Goal: Find specific page/section: Find specific page/section

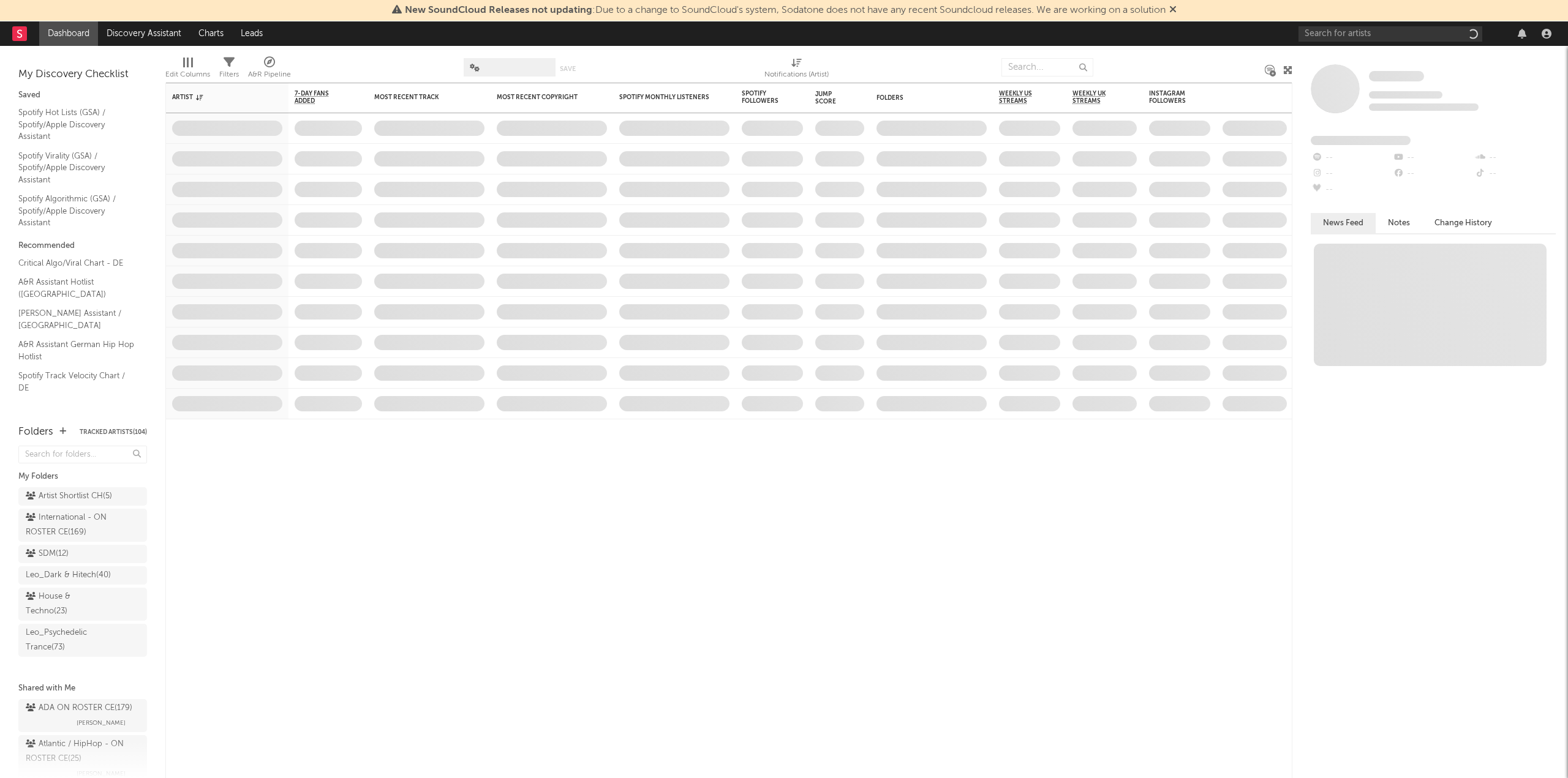
click at [1176, 11] on icon at bounding box center [1172, 9] width 7 height 10
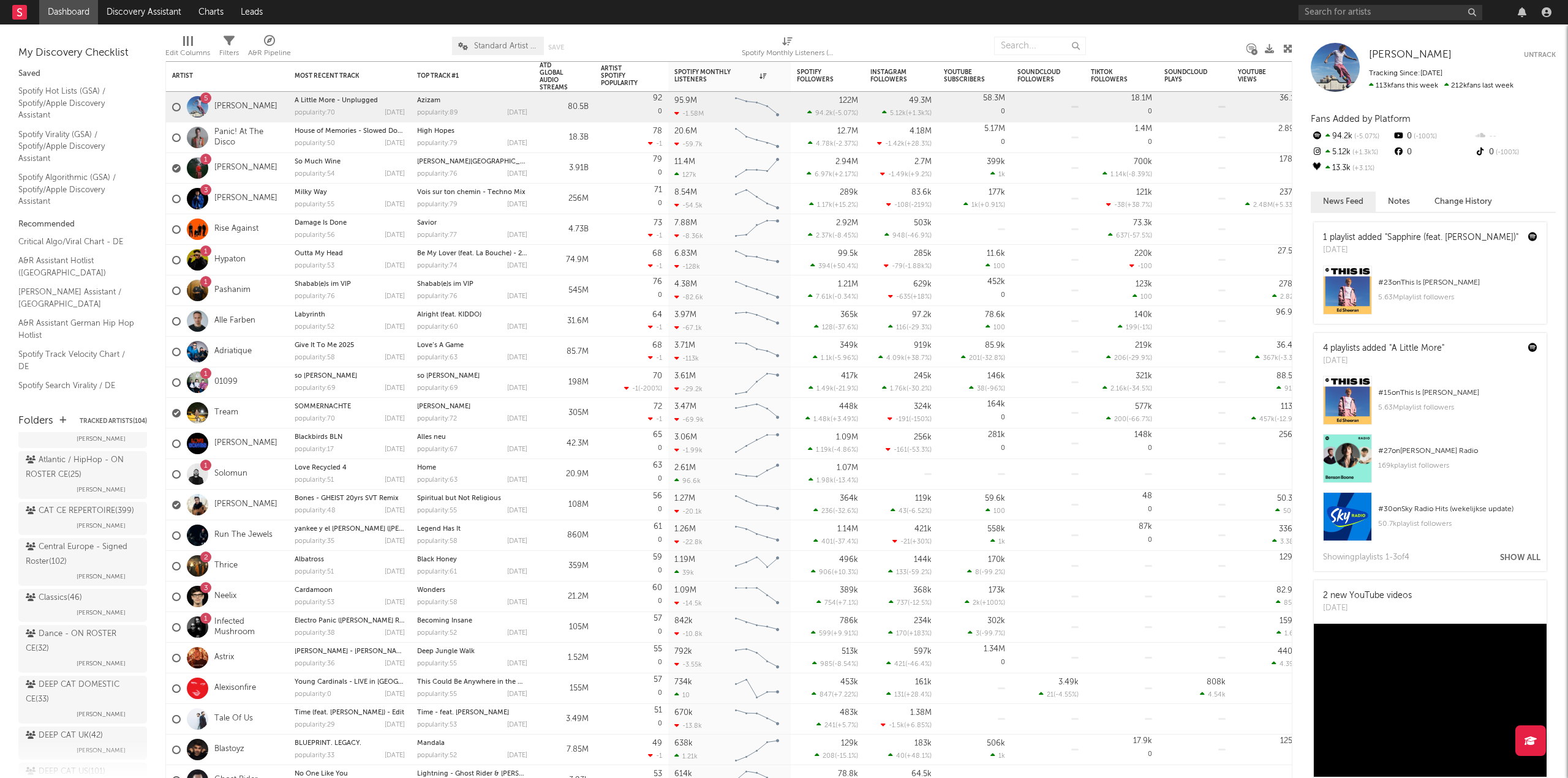
scroll to position [306, 0]
click at [68, 450] on div "Atlantic / HipHop - ON ROSTER CE ( 25 )" at bounding box center [81, 435] width 111 height 30
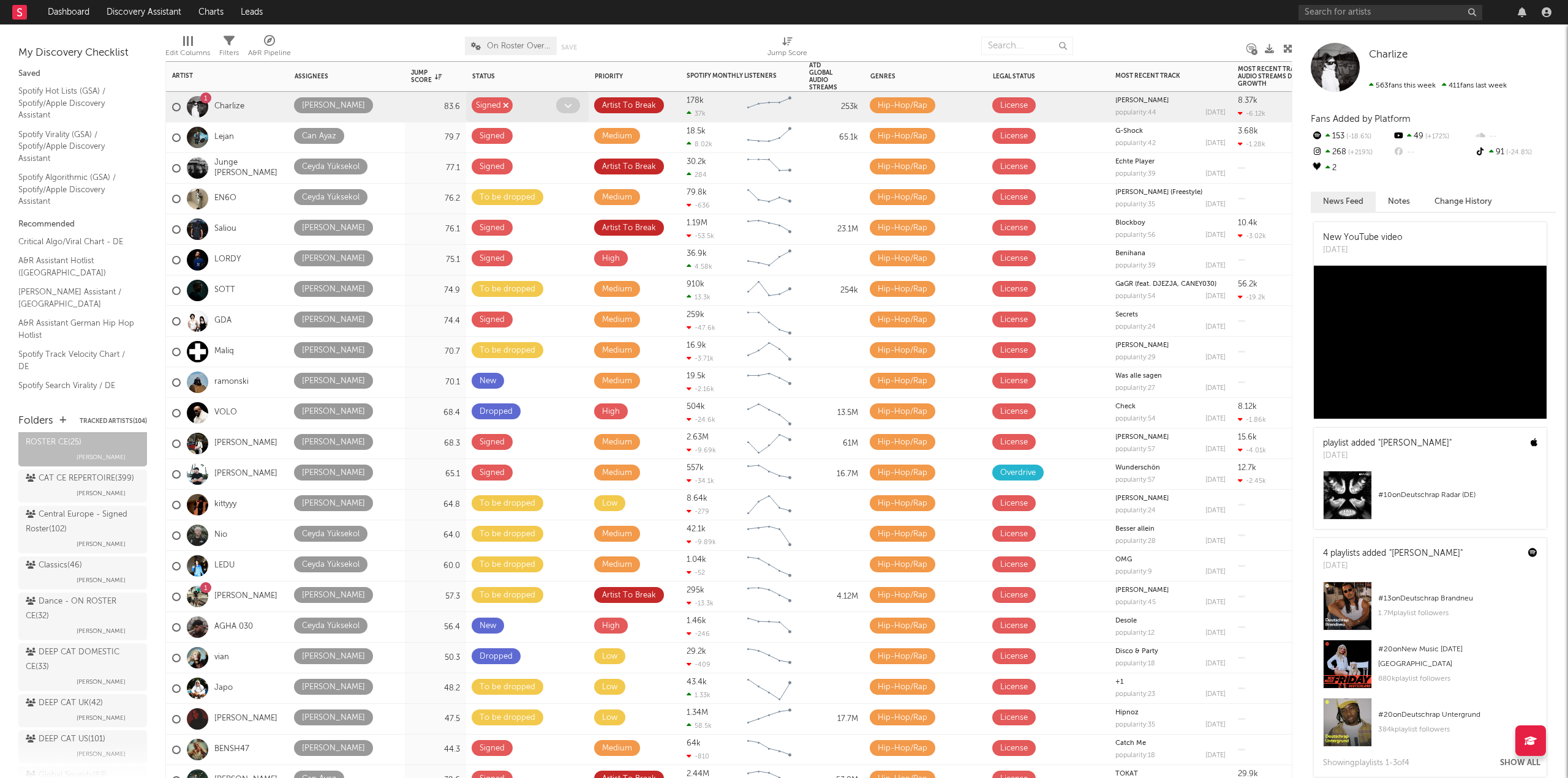
click at [490, 76] on div "Status" at bounding box center [511, 76] width 80 height 7
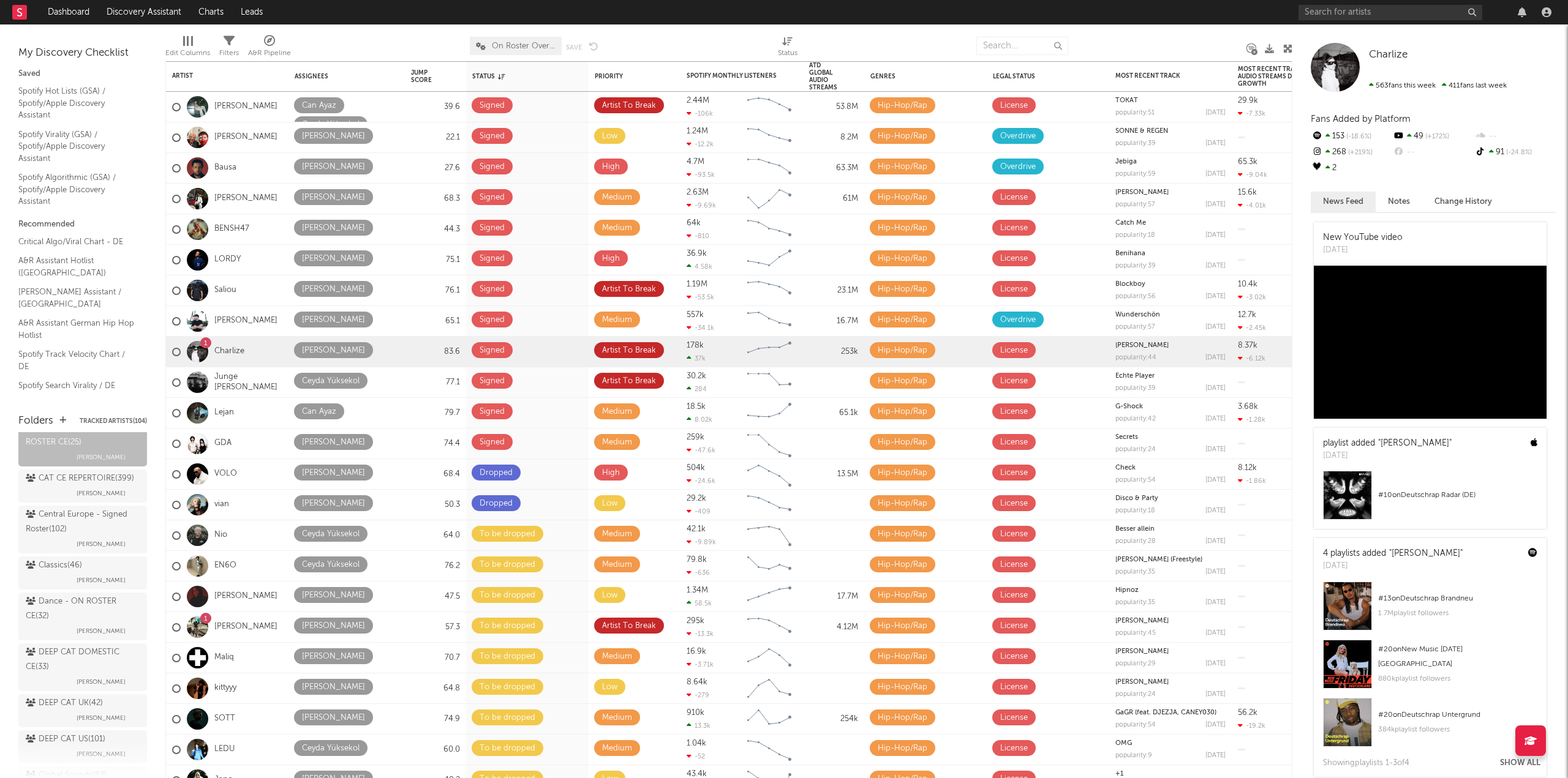
click at [643, 38] on div at bounding box center [687, 46] width 160 height 31
click at [710, 67] on div "Spotify Monthly Listeners" at bounding box center [742, 76] width 110 height 24
click at [708, 70] on div "Spotify Monthly Listeners" at bounding box center [742, 76] width 110 height 24
click at [708, 74] on div "Spotify Monthly Listeners" at bounding box center [733, 76] width 92 height 7
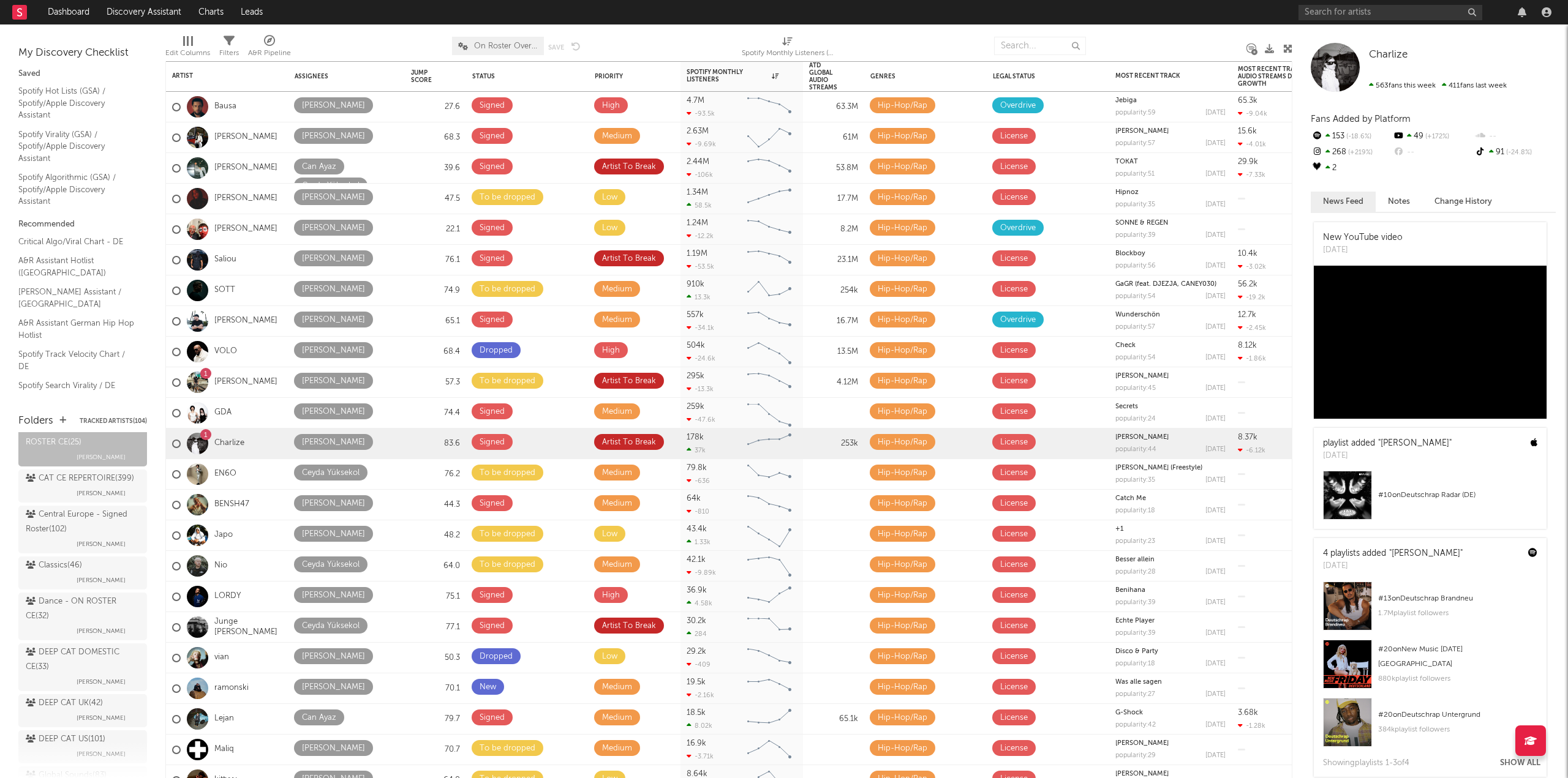
click at [706, 49] on div at bounding box center [660, 46] width 143 height 31
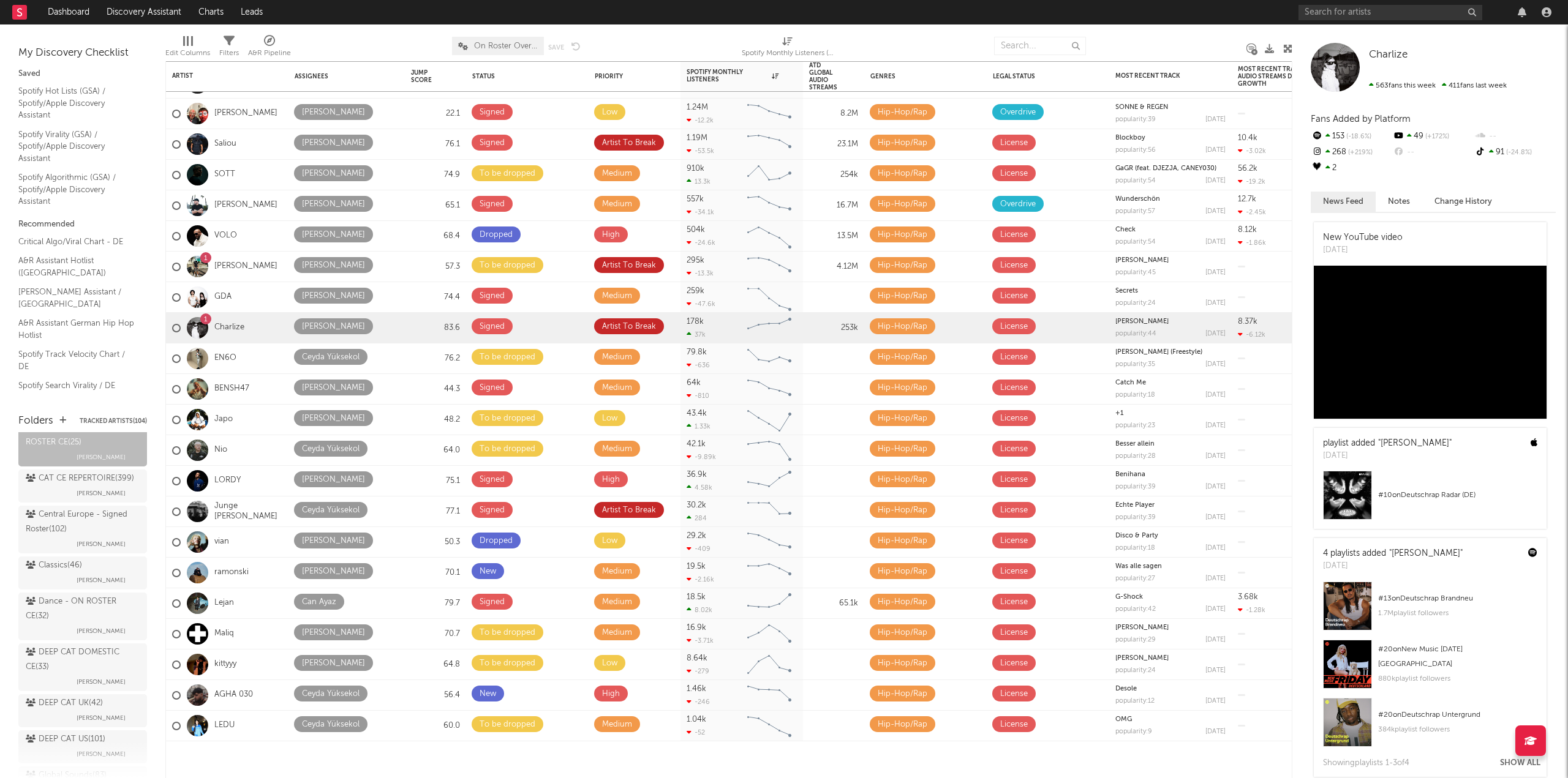
drag, startPoint x: 53, startPoint y: 578, endPoint x: 162, endPoint y: 468, distance: 154.9
drag, startPoint x: 162, startPoint y: 468, endPoint x: 160, endPoint y: 447, distance: 21.1
click at [160, 447] on div "Folders Tracked Artists ( 104 ) My Folders Artist Shortlist CH ( 5 ) Internatio…" at bounding box center [83, 590] width 166 height 377
click at [68, 440] on div "Dance - ON ROSTER CE ( 32 )" at bounding box center [81, 425] width 111 height 30
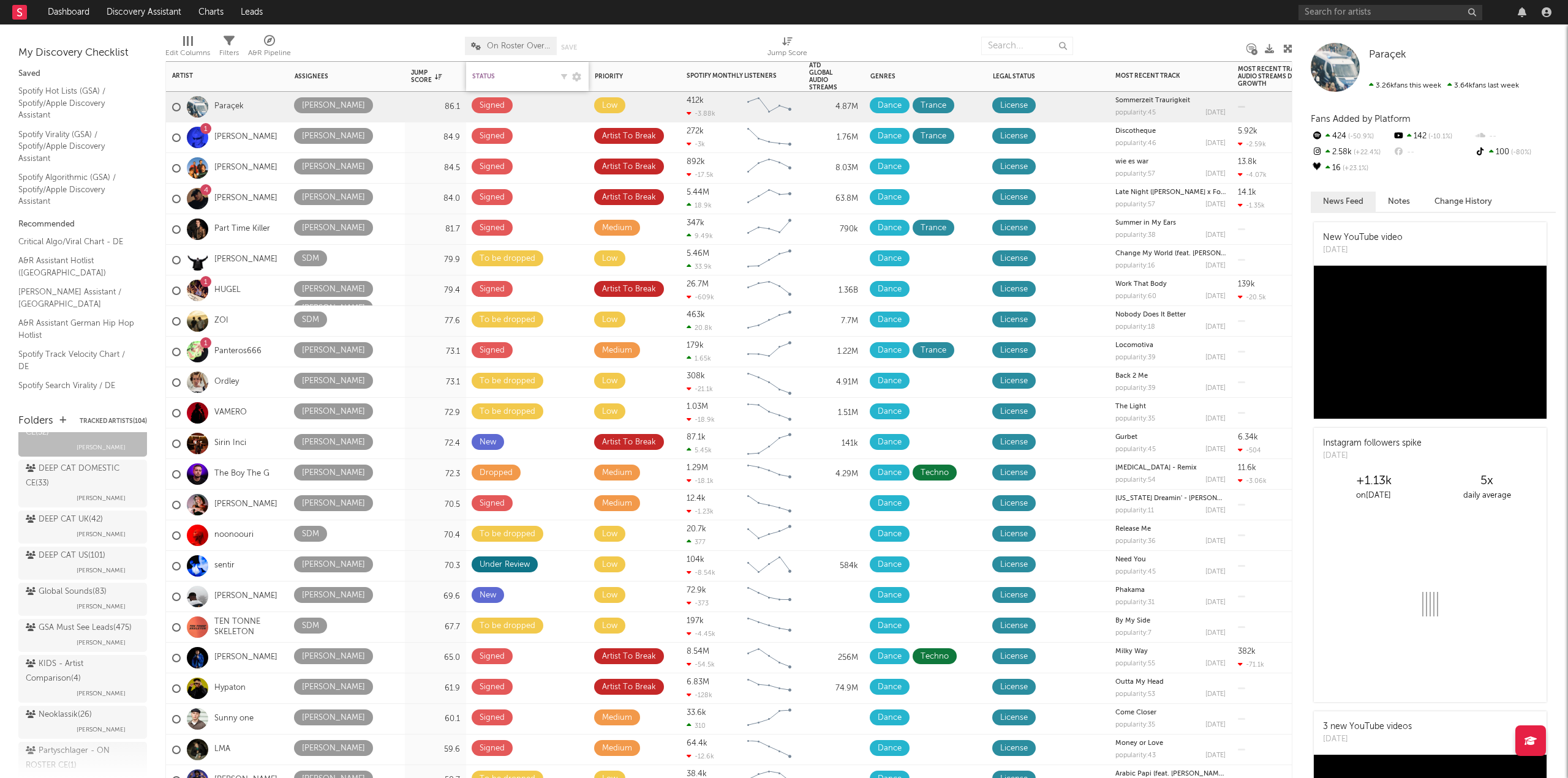
click at [484, 78] on div "Status" at bounding box center [511, 76] width 80 height 7
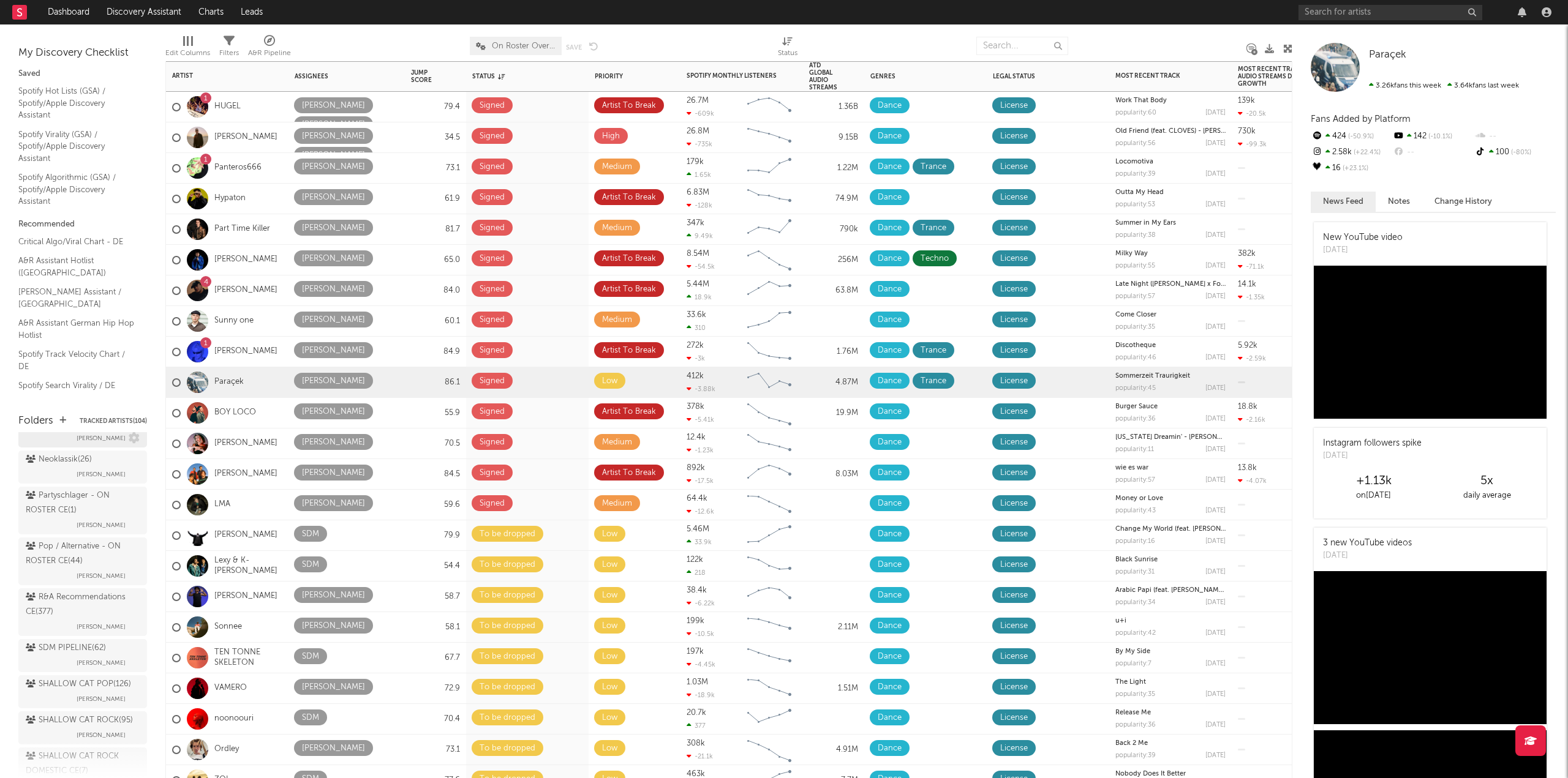
scroll to position [796, 0]
click at [67, 518] on div "Pop / Alternative - ON ROSTER CE ( 44 )" at bounding box center [81, 503] width 111 height 30
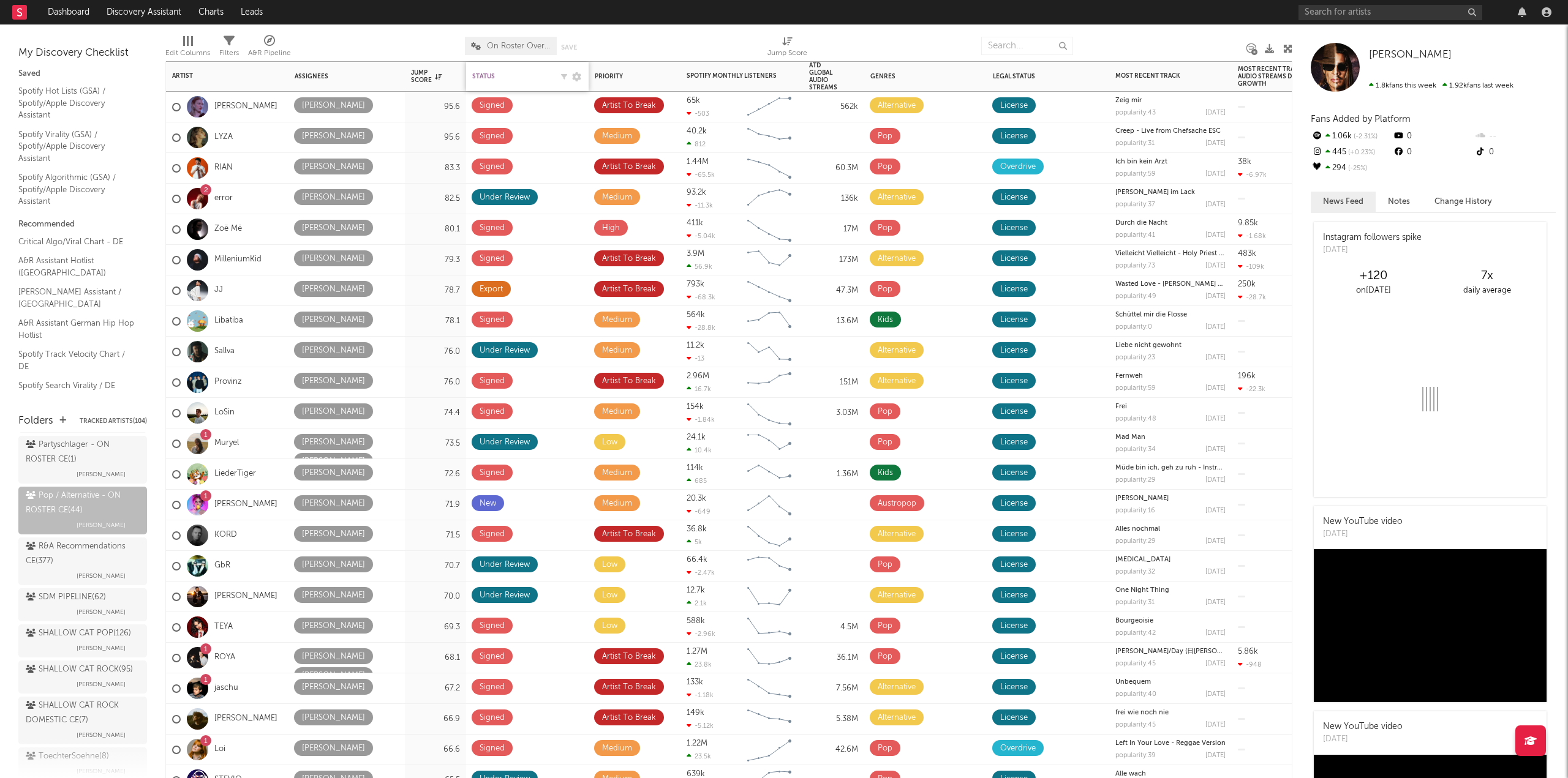
click at [488, 76] on div "Status" at bounding box center [511, 76] width 80 height 7
